Goal: Find specific page/section: Find specific page/section

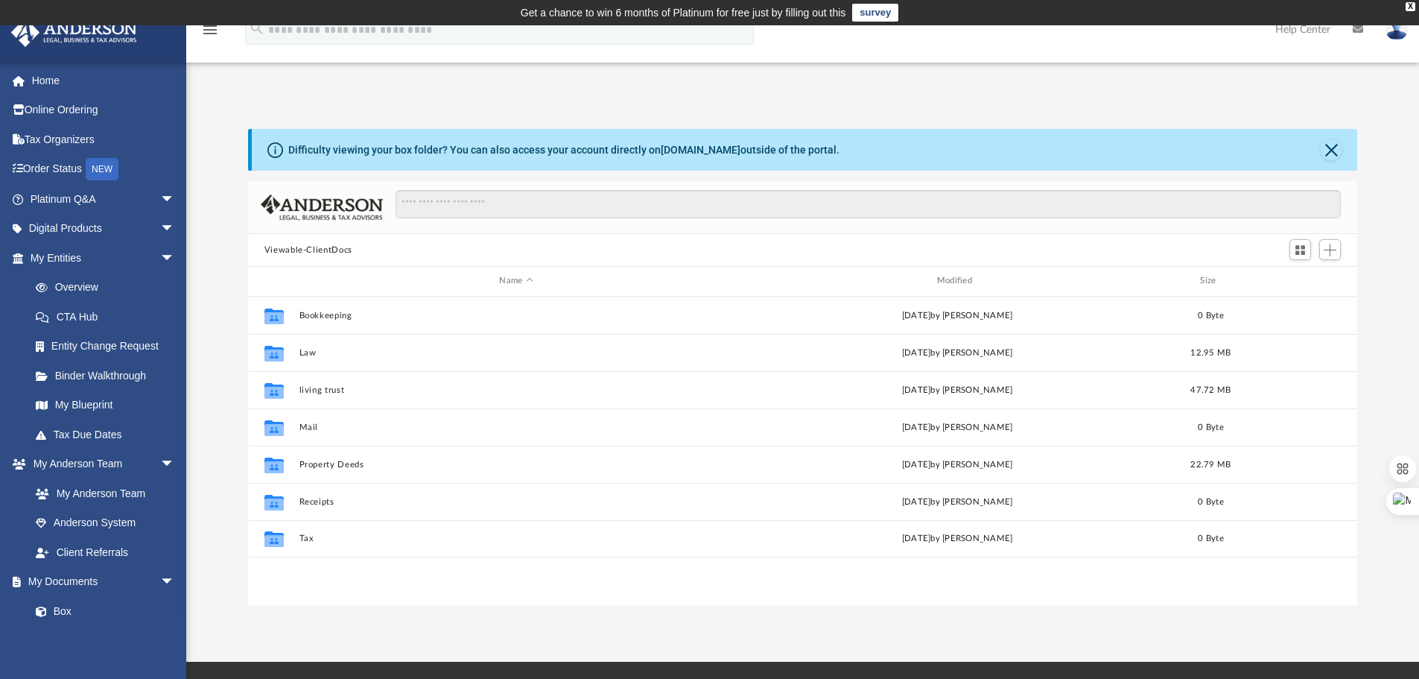
scroll to position [328, 1098]
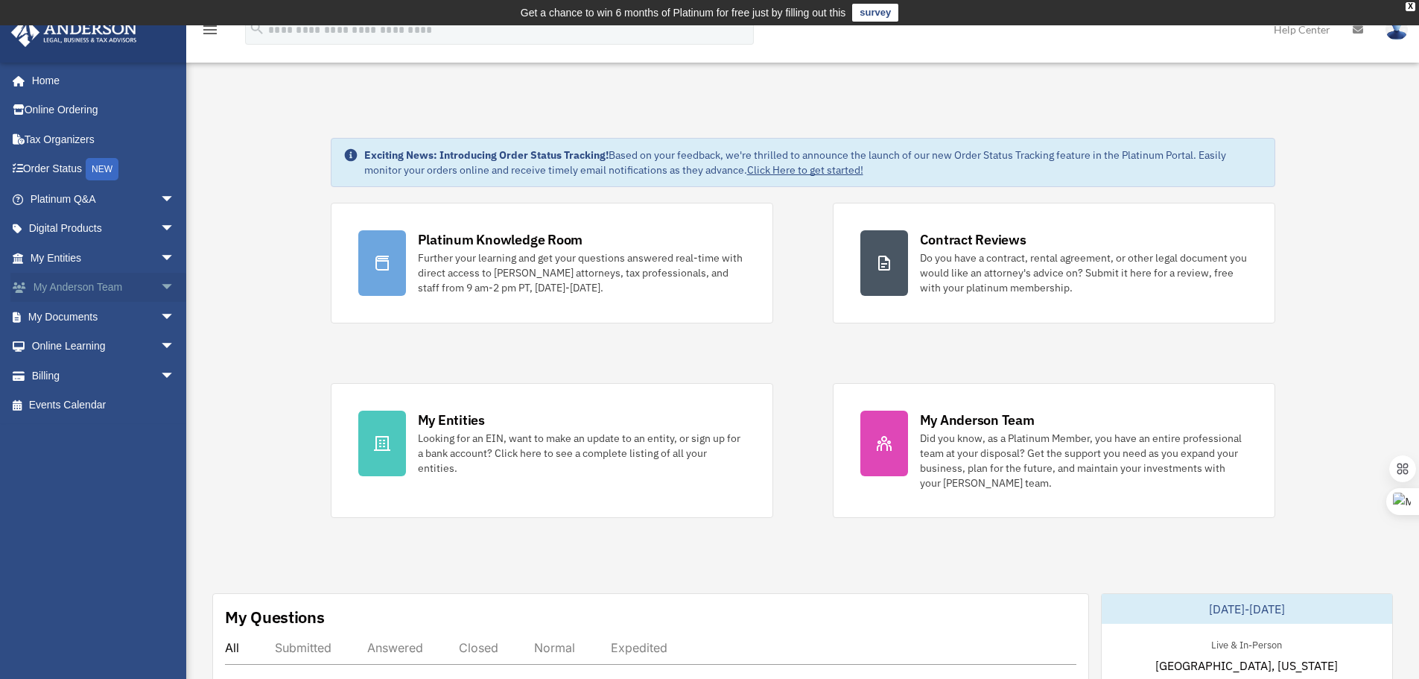
click at [160, 291] on span "arrow_drop_down" at bounding box center [175, 288] width 30 height 31
click at [133, 405] on link "My Documents arrow_drop_down" at bounding box center [103, 405] width 187 height 30
click at [160, 405] on span "arrow_drop_down" at bounding box center [175, 405] width 30 height 31
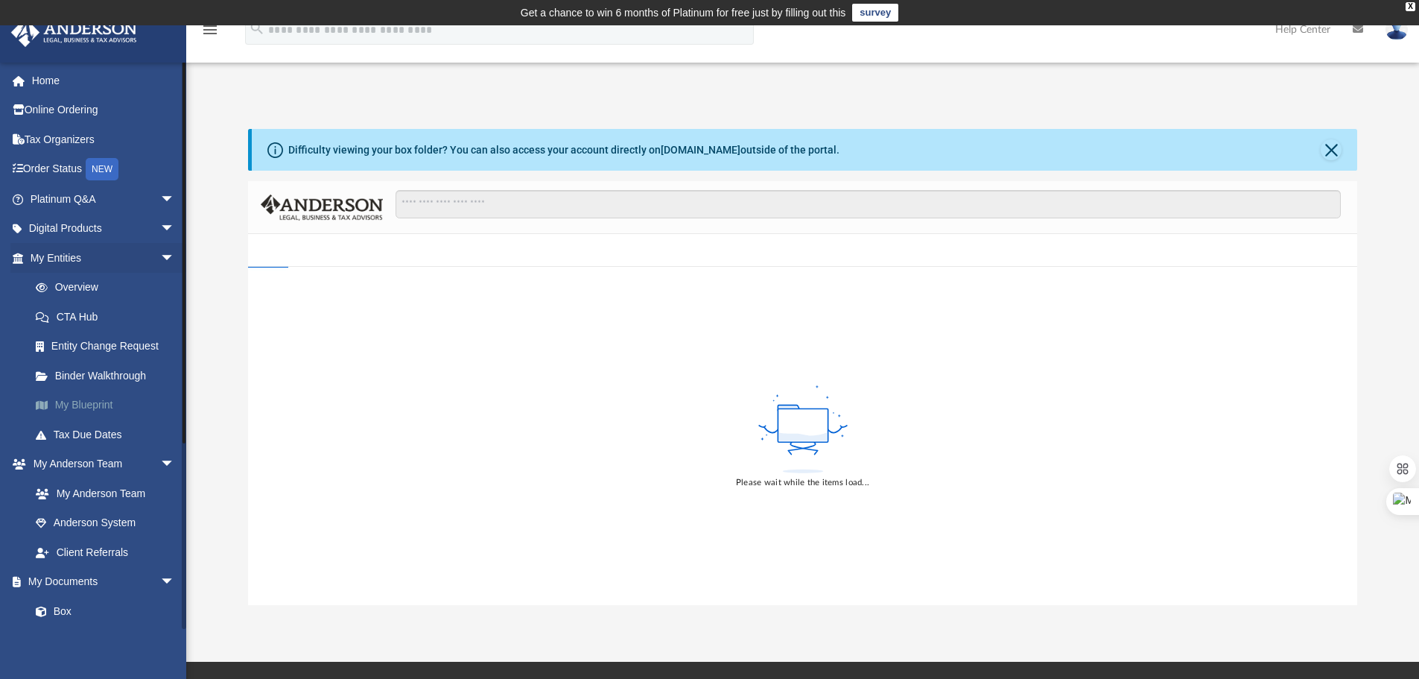
click at [95, 409] on link "My Blueprint" at bounding box center [109, 405] width 177 height 30
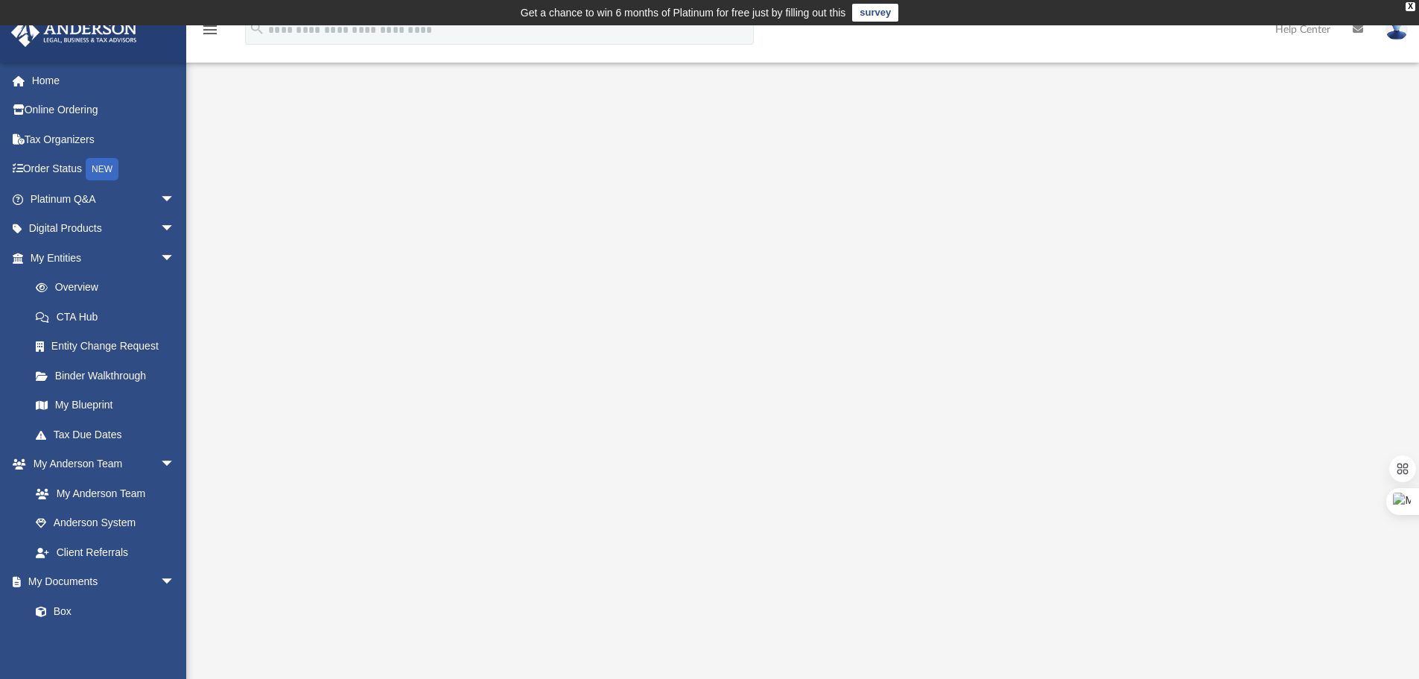
click at [294, 391] on div at bounding box center [803, 427] width 1110 height 596
click at [311, 474] on div at bounding box center [803, 427] width 1110 height 596
click at [298, 400] on div at bounding box center [803, 427] width 1110 height 596
click at [1271, 482] on div at bounding box center [803, 427] width 1110 height 596
click at [1306, 473] on div at bounding box center [803, 427] width 1110 height 596
